Goal: Information Seeking & Learning: Compare options

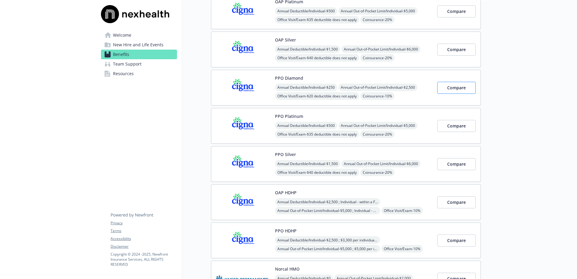
scroll to position [112, 0]
click at [459, 87] on span "Compare" at bounding box center [456, 87] width 19 height 6
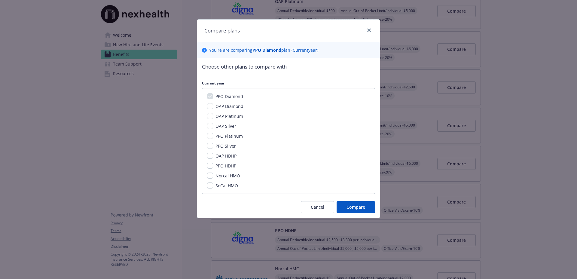
click at [210, 139] on div "PPO Diamond OAP Diamond OAP Platinum OAP Silver PPO Platinum PPO Silver OAP HDH…" at bounding box center [288, 141] width 173 height 106
click at [210, 136] on input "PPO Platinum" at bounding box center [210, 136] width 6 height 6
checkbox input "true"
click at [210, 147] on input "PPO Silver" at bounding box center [210, 146] width 6 height 6
checkbox input "true"
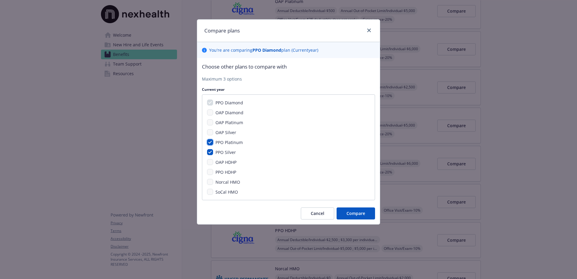
click at [210, 140] on input "PPO Platinum" at bounding box center [210, 142] width 6 height 6
checkbox input "false"
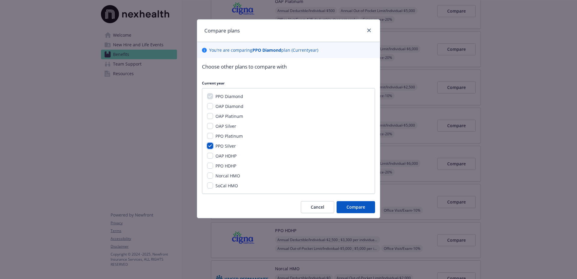
click at [210, 146] on input "PPO Silver" at bounding box center [210, 146] width 6 height 6
checkbox input "false"
drag, startPoint x: 314, startPoint y: 205, endPoint x: 399, endPoint y: 145, distance: 104.5
click at [316, 205] on span "Cancel" at bounding box center [318, 207] width 14 height 6
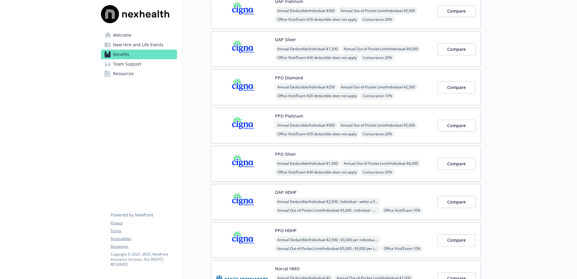
scroll to position [38, 0]
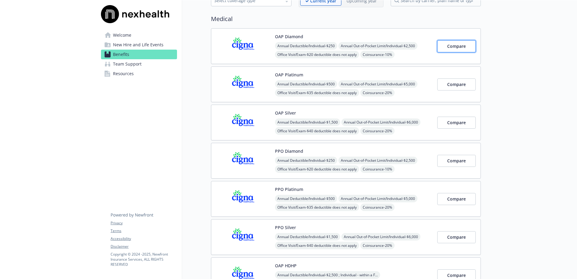
click at [455, 47] on span "Compare" at bounding box center [456, 46] width 19 height 6
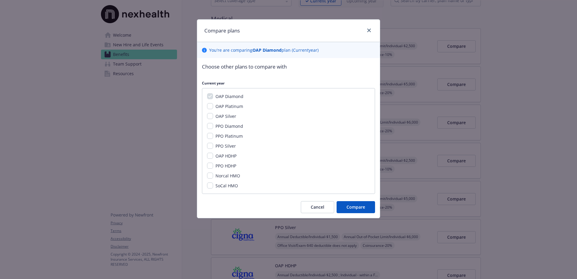
click at [209, 103] on div "OAP Diamond OAP Platinum OAP Silver PPO Diamond PPO Platinum PPO Silver OAP HDH…" at bounding box center [288, 141] width 173 height 106
click at [210, 104] on input "OAP Platinum" at bounding box center [210, 106] width 6 height 6
checkbox input "true"
click at [209, 117] on input "OAP Silver" at bounding box center [210, 116] width 6 height 6
checkbox input "true"
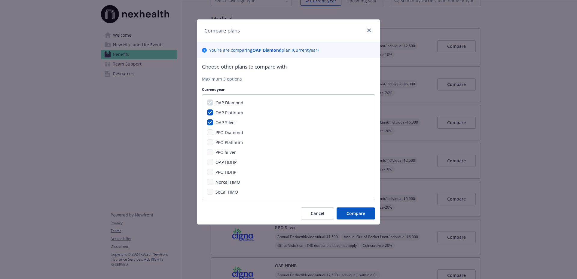
click at [213, 164] on div "OAP Diamond OAP Platinum OAP Silver PPO Diamond PPO Platinum PPO Silver OAP HDH…" at bounding box center [288, 147] width 173 height 106
click at [358, 216] on span "Compare" at bounding box center [355, 213] width 19 height 6
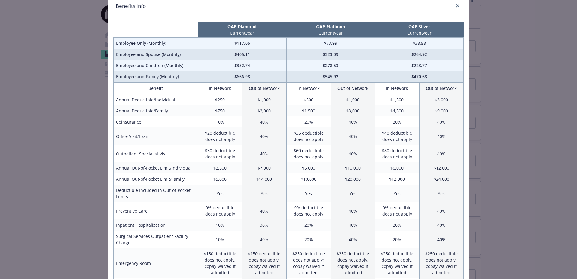
scroll to position [26, 0]
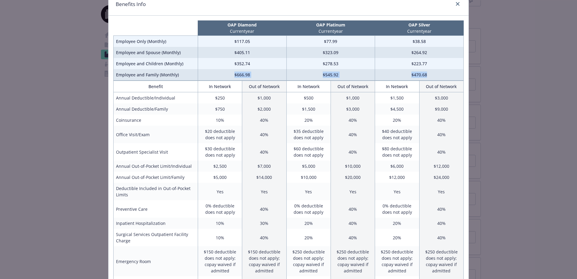
drag, startPoint x: 259, startPoint y: 76, endPoint x: 447, endPoint y: 78, distance: 187.5
click at [447, 78] on tr "Employee and Family (Monthly) $666.98 $545.92 $470.68" at bounding box center [289, 74] width 350 height 11
click at [458, 6] on link "close" at bounding box center [457, 3] width 7 height 7
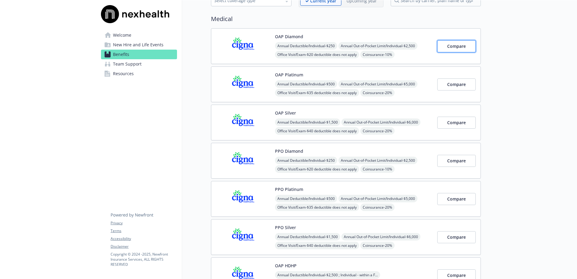
click at [448, 50] on button "Compare" at bounding box center [456, 46] width 38 height 12
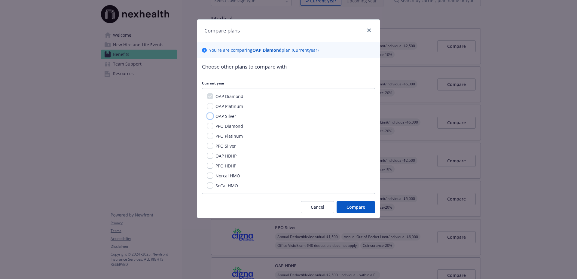
drag, startPoint x: 210, startPoint y: 117, endPoint x: 209, endPoint y: 125, distance: 8.9
click at [210, 117] on input "OAP Silver" at bounding box center [210, 116] width 6 height 6
checkbox input "true"
drag, startPoint x: 212, startPoint y: 157, endPoint x: 223, endPoint y: 164, distance: 13.5
click at [212, 157] on input "OAP HDHP" at bounding box center [210, 156] width 6 height 6
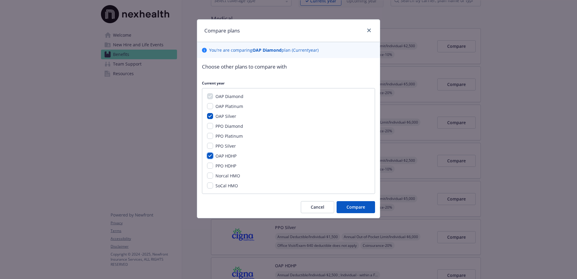
checkbox input "true"
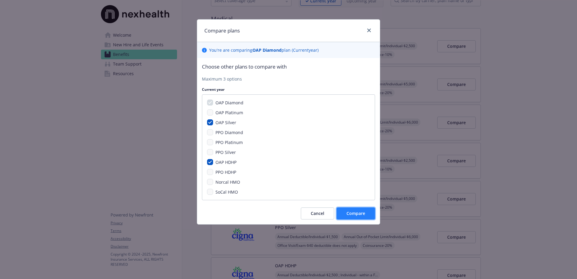
click at [359, 218] on button "Compare" at bounding box center [356, 213] width 38 height 12
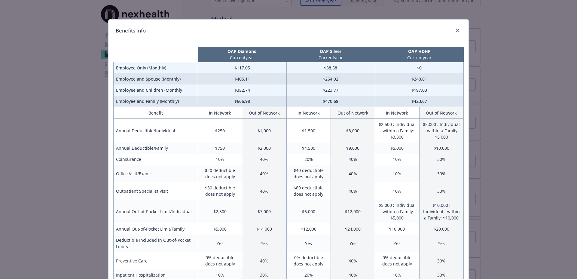
click at [377, 38] on div "Benefits Info" at bounding box center [288, 31] width 360 height 23
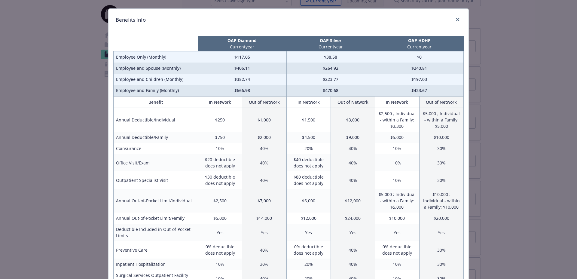
scroll to position [11, 0]
drag, startPoint x: 236, startPoint y: 91, endPoint x: 254, endPoint y: 90, distance: 18.0
click at [253, 90] on td "$666.98" at bounding box center [242, 89] width 89 height 11
drag, startPoint x: 339, startPoint y: 90, endPoint x: 343, endPoint y: 90, distance: 3.6
click at [343, 90] on td "$470.68" at bounding box center [330, 89] width 89 height 11
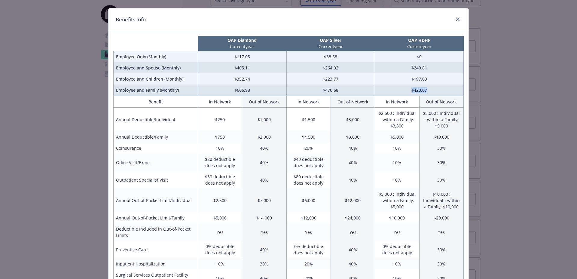
drag, startPoint x: 431, startPoint y: 90, endPoint x: 436, endPoint y: 90, distance: 5.1
click at [436, 90] on td "$423.67" at bounding box center [419, 89] width 89 height 11
click at [442, 147] on td "30%" at bounding box center [441, 147] width 44 height 11
click at [398, 148] on td "10%" at bounding box center [397, 147] width 44 height 11
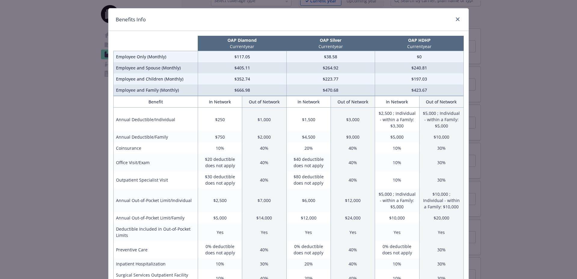
click at [394, 163] on td "10%" at bounding box center [397, 162] width 44 height 17
drag, startPoint x: 203, startPoint y: 159, endPoint x: 213, endPoint y: 159, distance: 10.5
click at [213, 159] on td "$20 deductible does not apply" at bounding box center [220, 162] width 44 height 17
drag, startPoint x: 209, startPoint y: 177, endPoint x: 238, endPoint y: 178, distance: 29.8
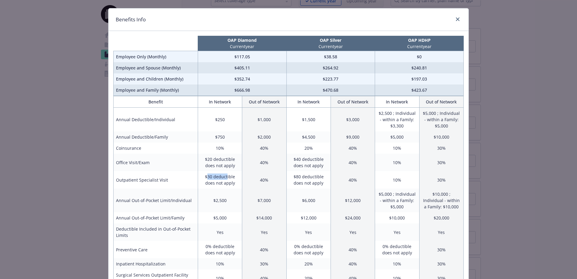
click at [237, 178] on td "$30 deductible does not apply" at bounding box center [220, 179] width 44 height 17
click at [396, 162] on td "10%" at bounding box center [397, 162] width 44 height 17
drag, startPoint x: 396, startPoint y: 162, endPoint x: 391, endPoint y: 236, distance: 73.5
click at [396, 162] on td "10%" at bounding box center [397, 162] width 44 height 17
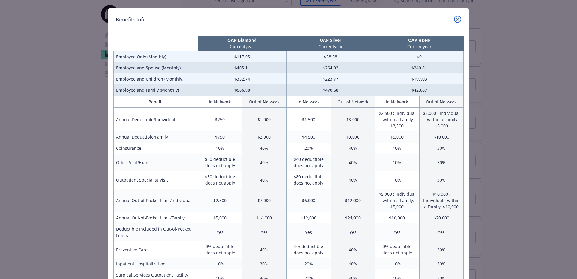
click at [456, 19] on link "close" at bounding box center [457, 19] width 7 height 7
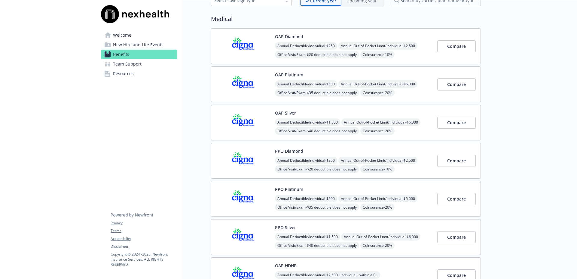
click at [456, 19] on h2 "Medical" at bounding box center [346, 18] width 270 height 9
